Goal: Task Accomplishment & Management: Use online tool/utility

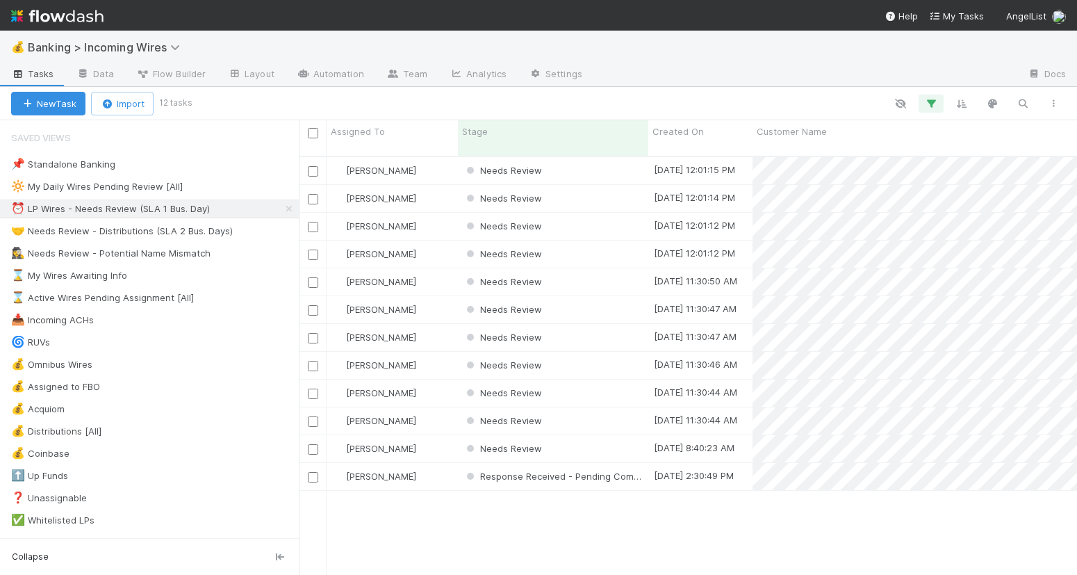
scroll to position [1, 1]
click at [586, 165] on div "Needs Review" at bounding box center [553, 170] width 190 height 27
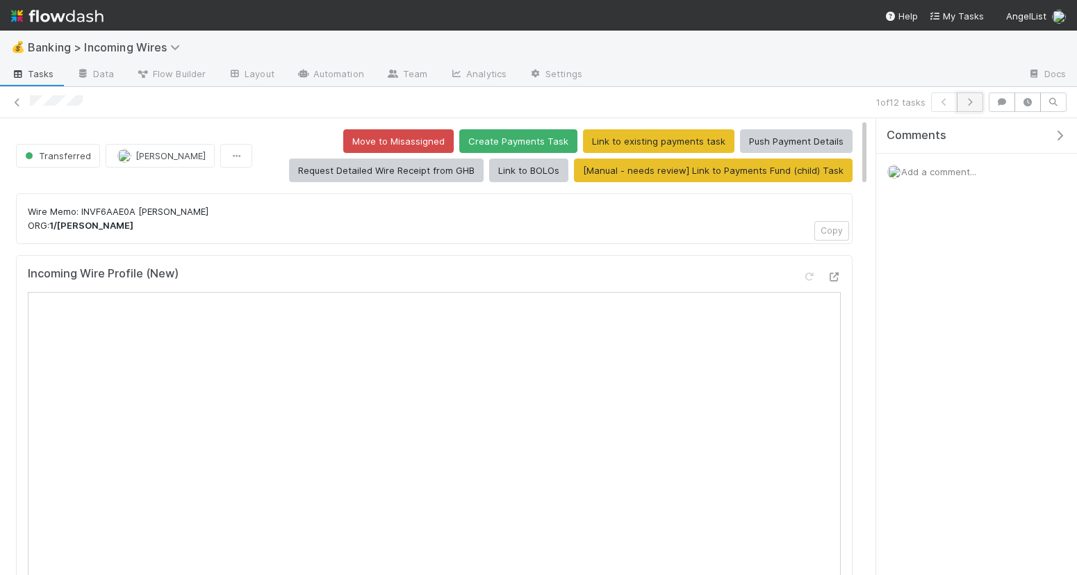
click at [969, 101] on icon "button" at bounding box center [970, 102] width 14 height 8
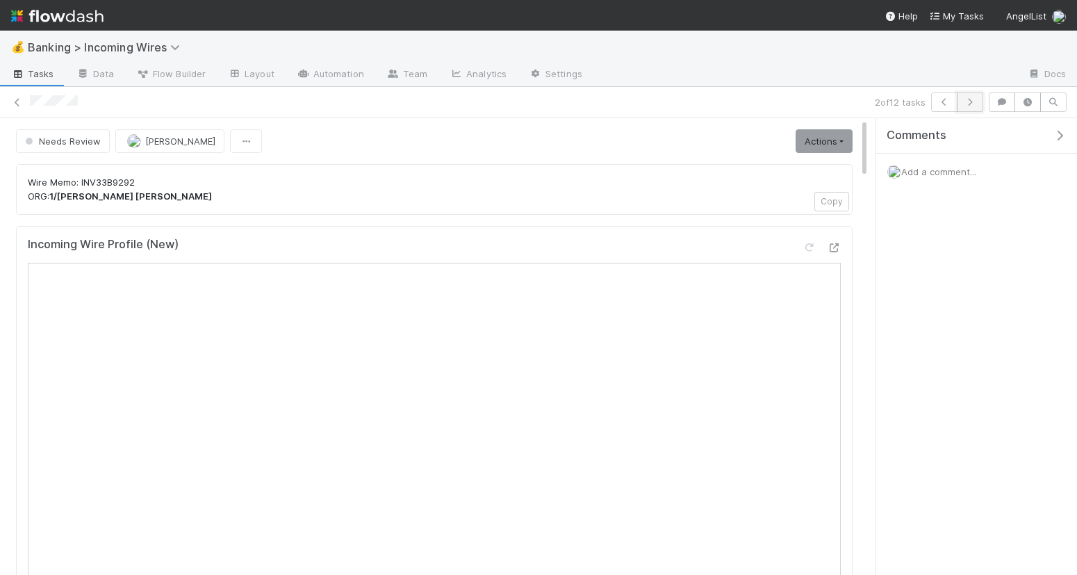
click at [976, 105] on button "button" at bounding box center [970, 101] width 26 height 19
drag, startPoint x: 836, startPoint y: 137, endPoint x: 820, endPoint y: 142, distance: 16.9
click at [836, 137] on link "Actions" at bounding box center [823, 141] width 57 height 24
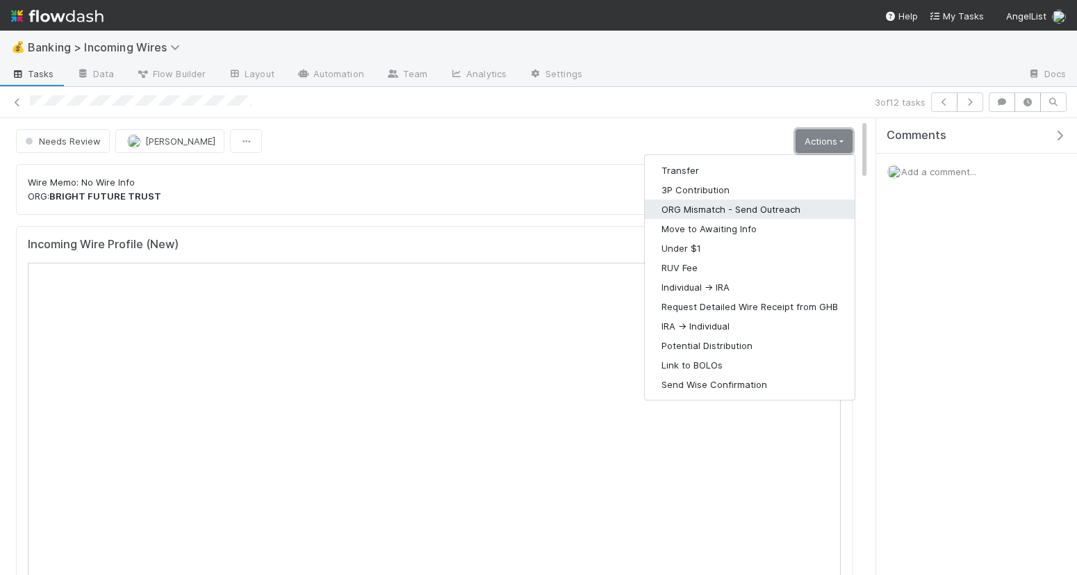
scroll to position [6, 0]
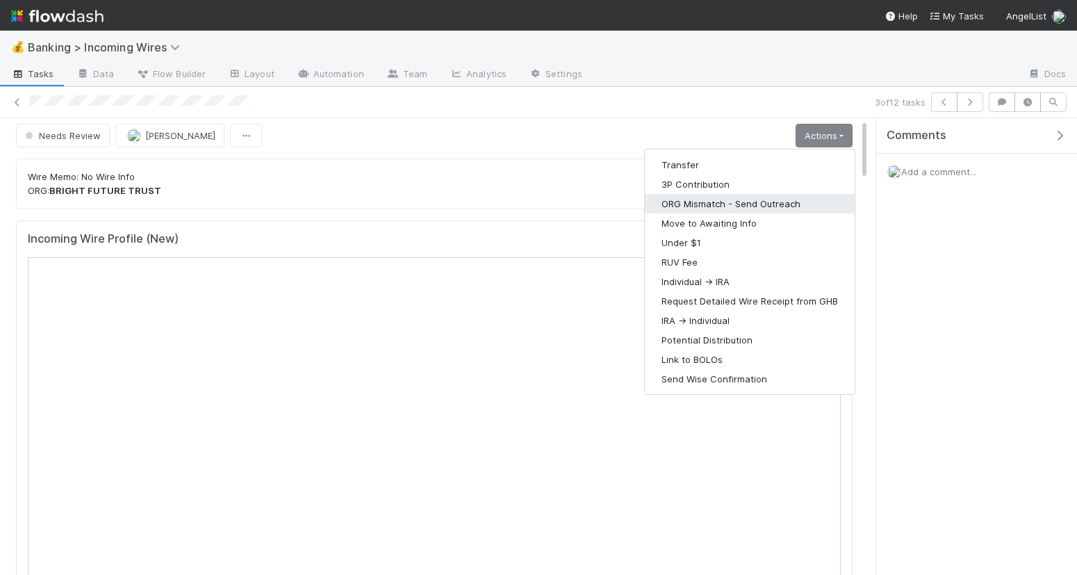
click at [718, 207] on button "ORG Mismatch - Send Outreach" at bounding box center [750, 203] width 210 height 19
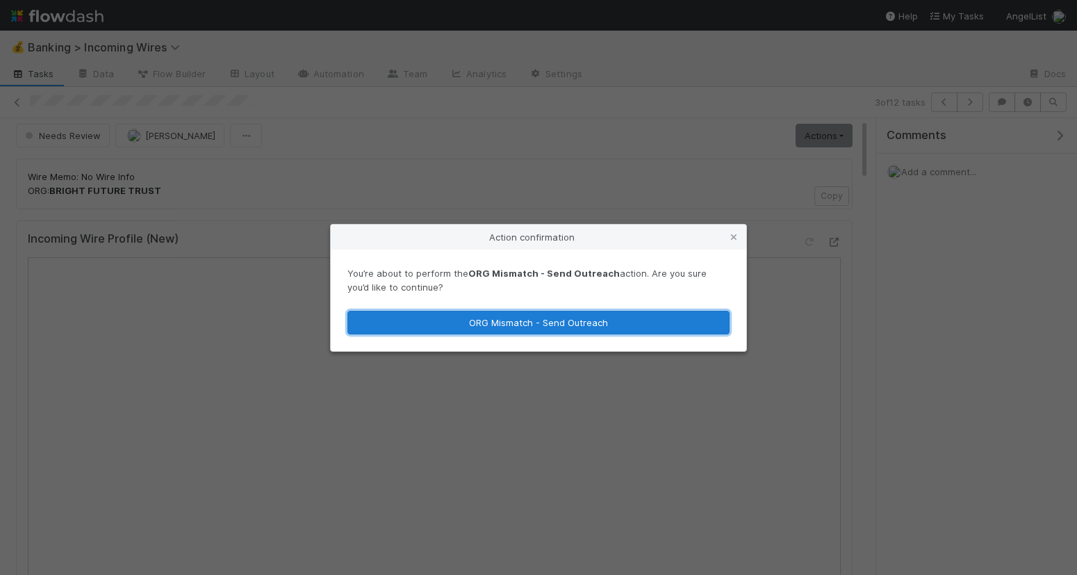
click at [628, 325] on button "ORG Mismatch - Send Outreach" at bounding box center [538, 323] width 382 height 24
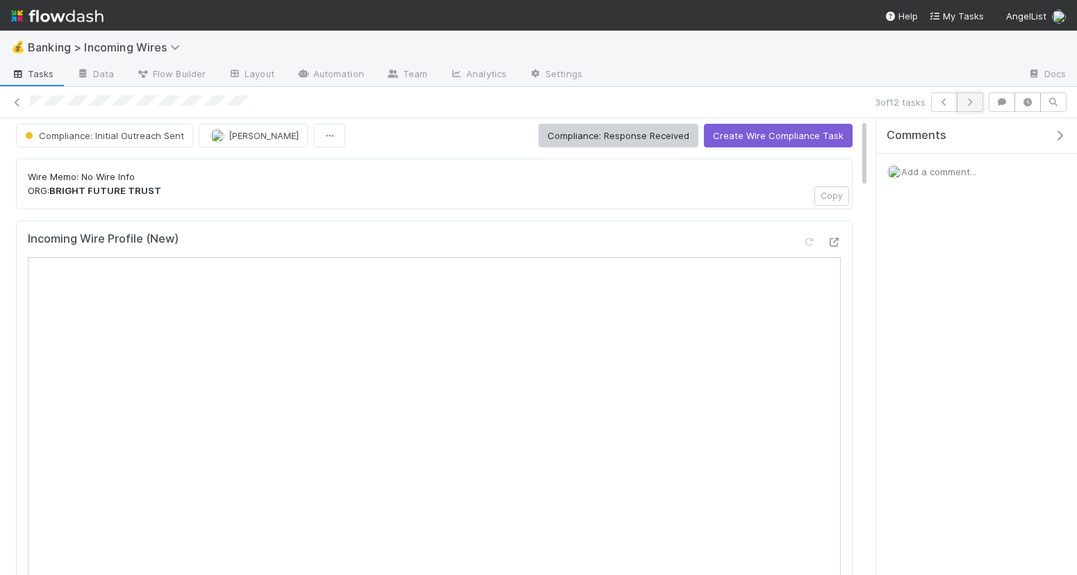
click at [968, 99] on icon "button" at bounding box center [970, 102] width 14 height 8
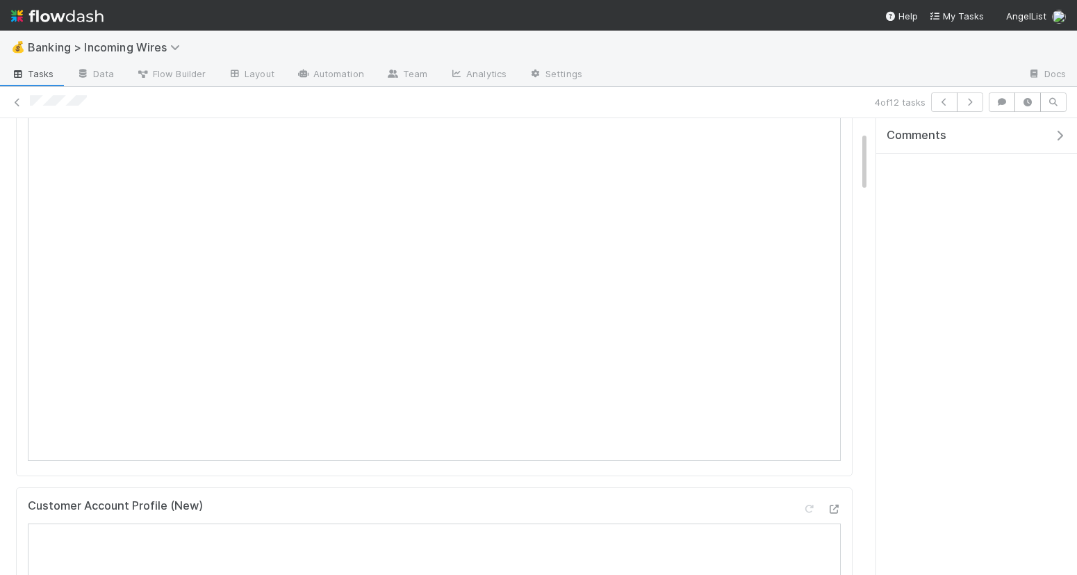
scroll to position [172, 0]
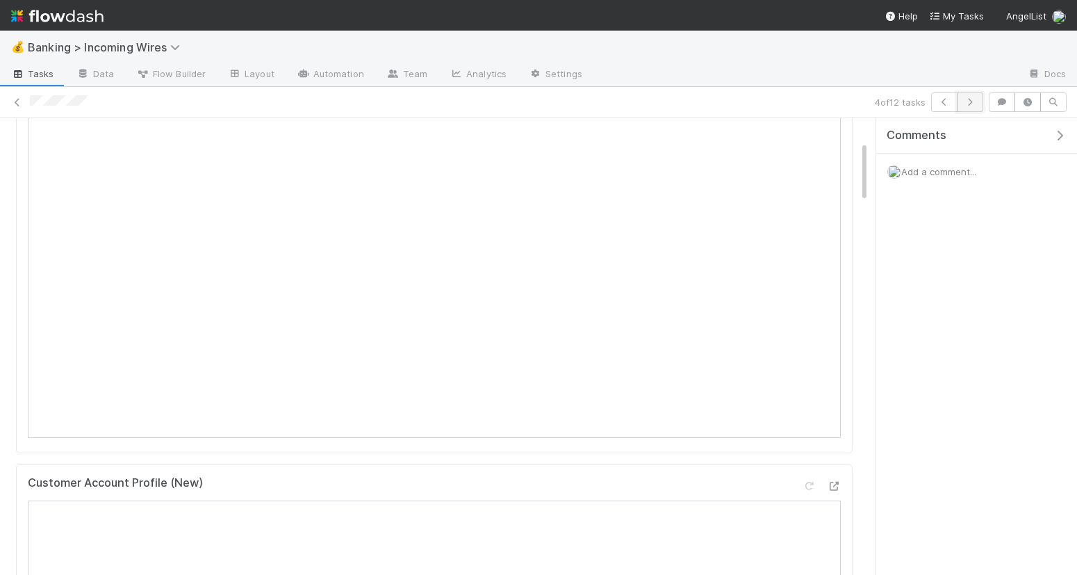
click at [973, 106] on button "button" at bounding box center [970, 101] width 26 height 19
click at [19, 102] on icon at bounding box center [17, 102] width 14 height 9
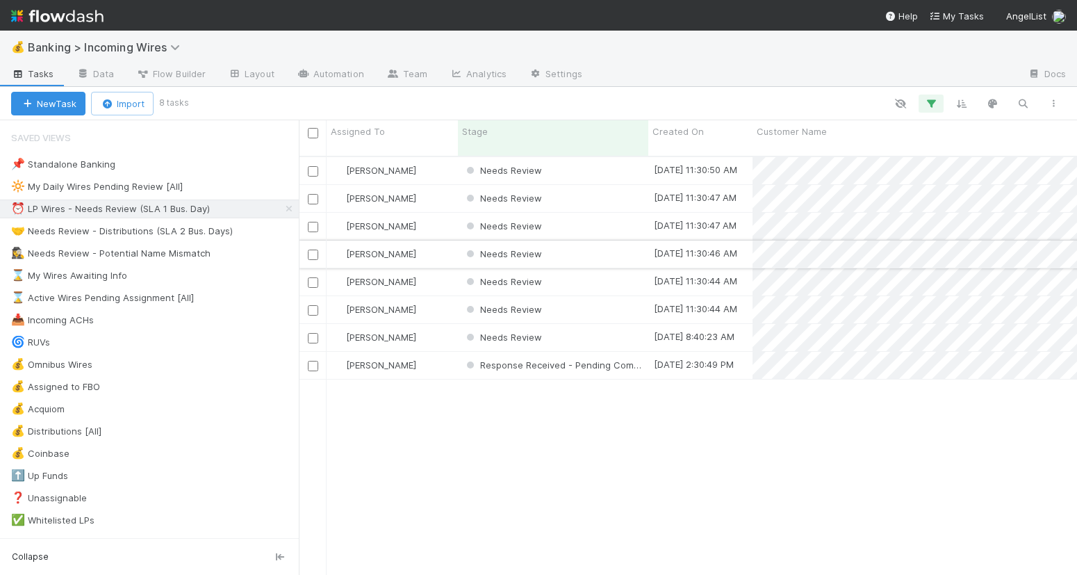
scroll to position [431, 778]
click at [593, 157] on div "Needs Review" at bounding box center [553, 170] width 190 height 27
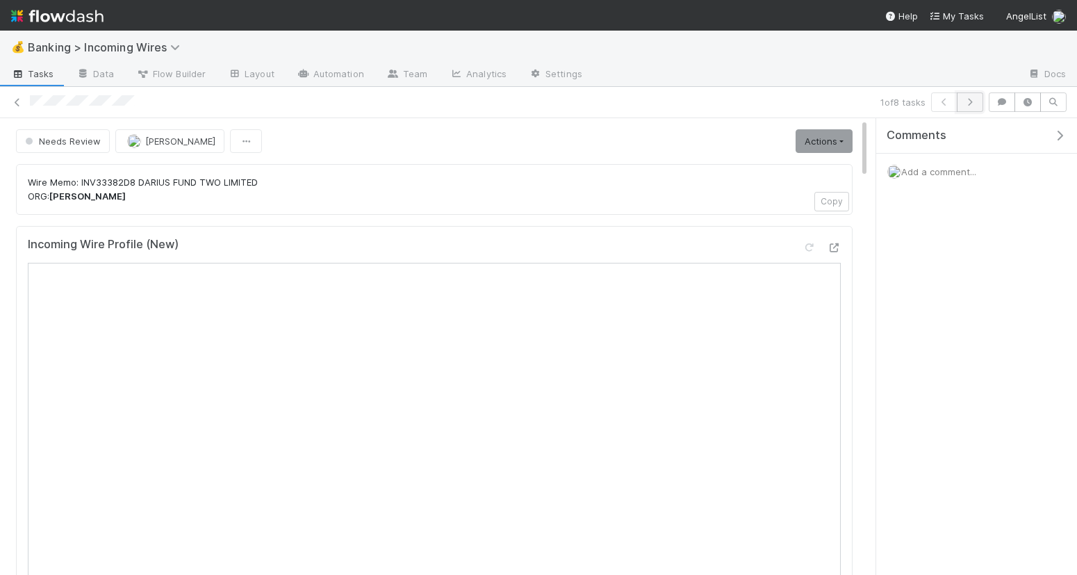
click at [973, 104] on icon "button" at bounding box center [970, 102] width 14 height 8
click at [968, 101] on icon "button" at bounding box center [970, 102] width 14 height 8
click at [966, 103] on icon "button" at bounding box center [970, 102] width 14 height 8
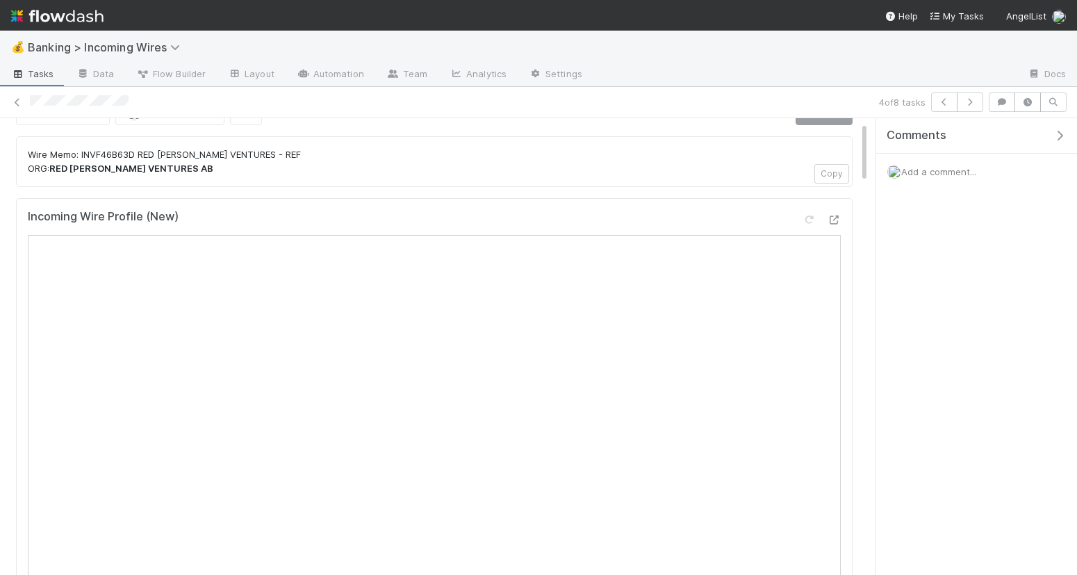
scroll to position [32, 0]
click at [974, 102] on icon "button" at bounding box center [970, 102] width 14 height 8
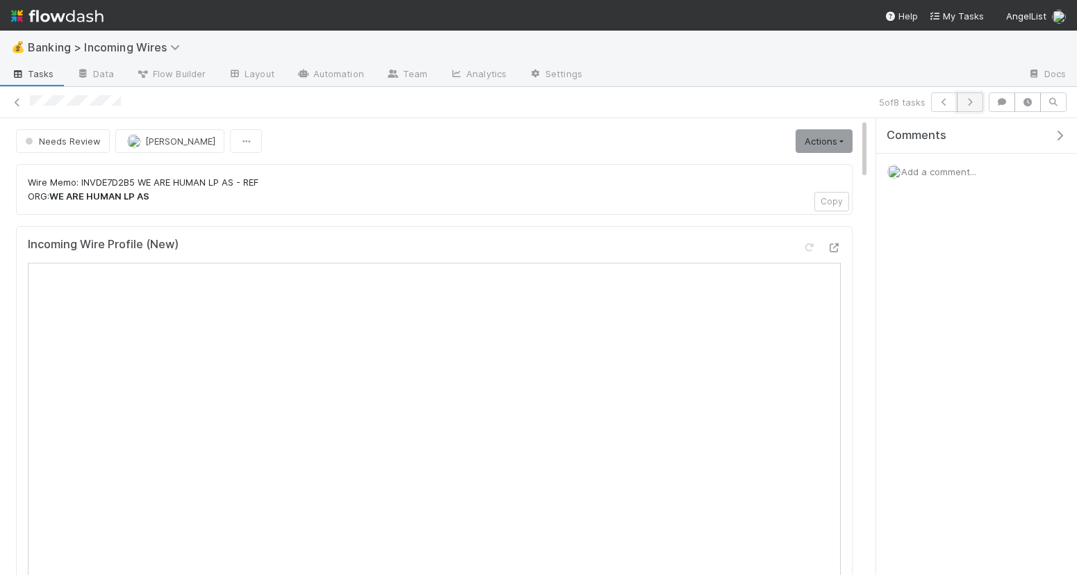
click at [968, 99] on icon "button" at bounding box center [970, 102] width 14 height 8
click at [971, 100] on icon "button" at bounding box center [970, 102] width 14 height 8
click at [970, 106] on button "button" at bounding box center [970, 101] width 26 height 19
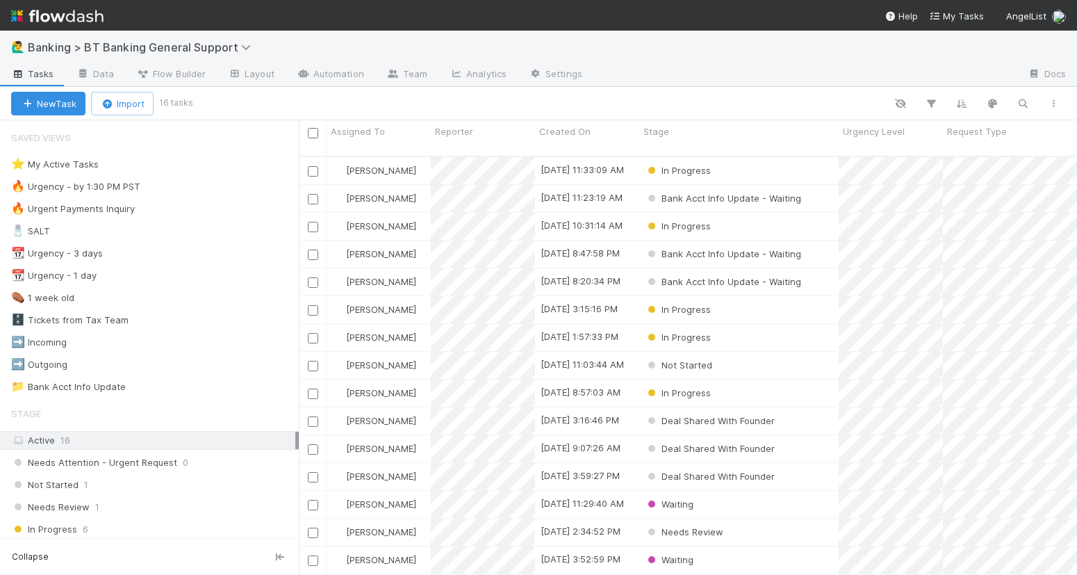
scroll to position [431, 778]
click at [146, 163] on div "⭐ My Active Tasks 1" at bounding box center [155, 164] width 288 height 17
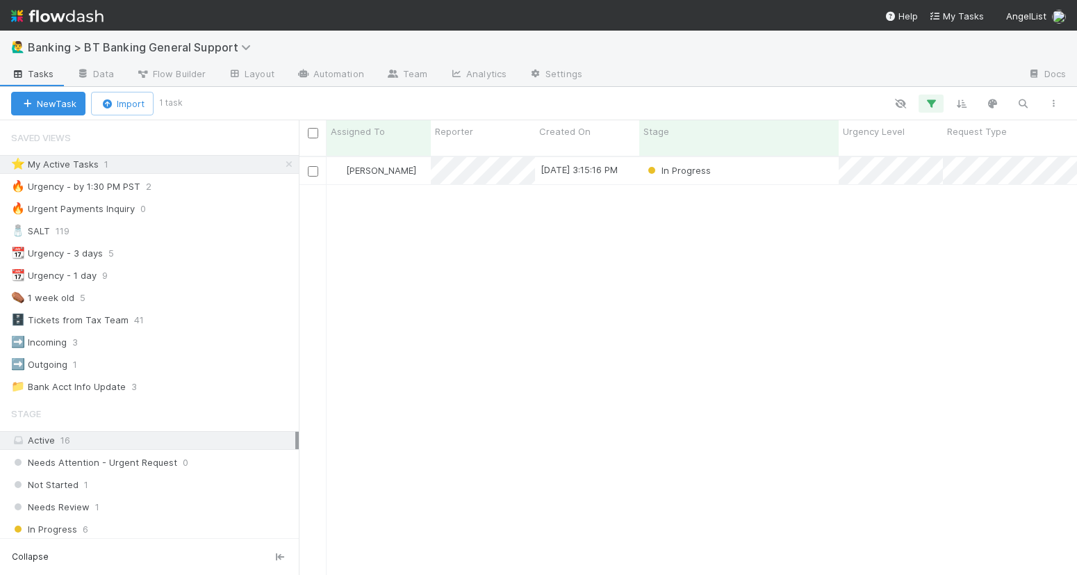
scroll to position [431, 778]
